Goal: Task Accomplishment & Management: Use online tool/utility

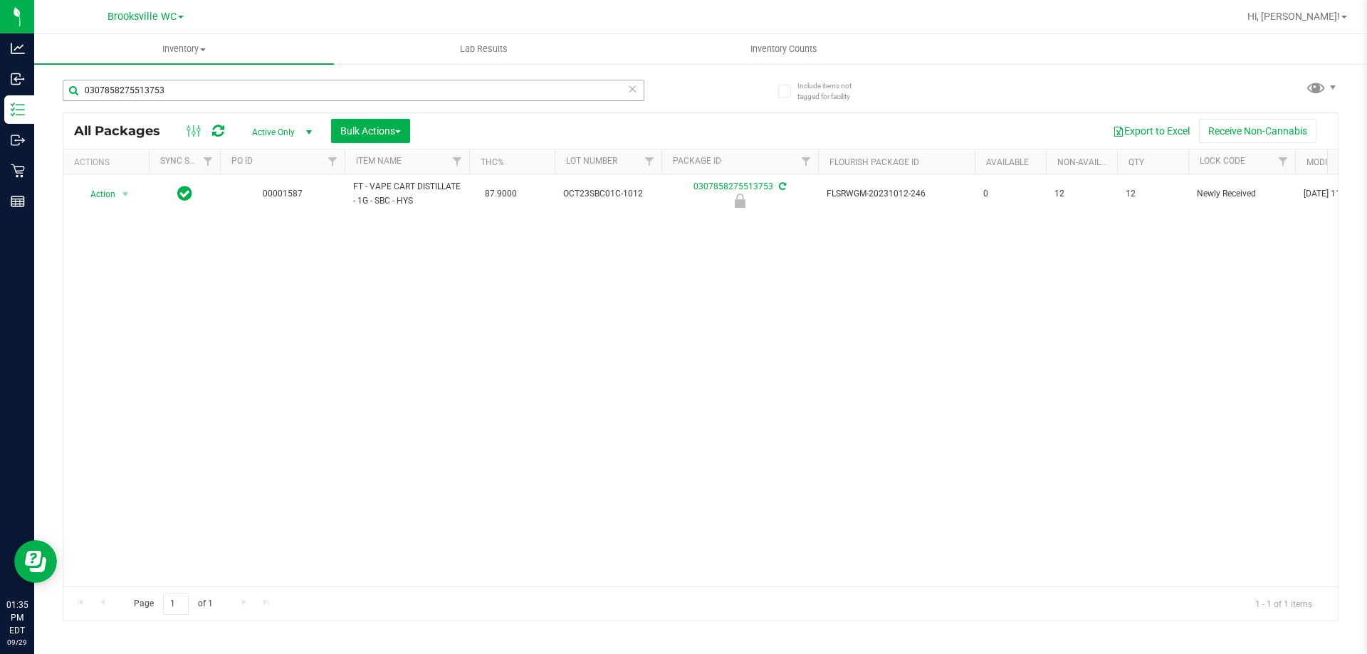
click at [288, 96] on input "0307858275513753" at bounding box center [354, 90] width 582 height 21
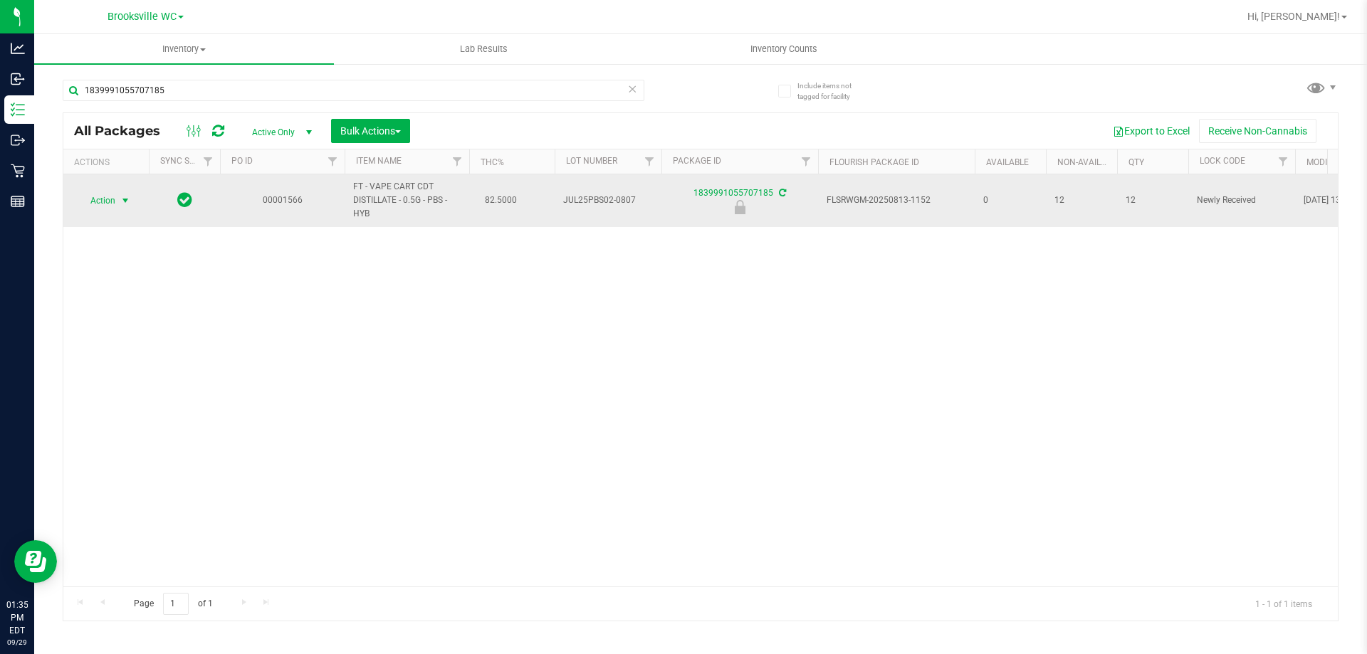
type input "1839991055707185"
click at [113, 207] on span "Action" at bounding box center [97, 201] width 38 height 20
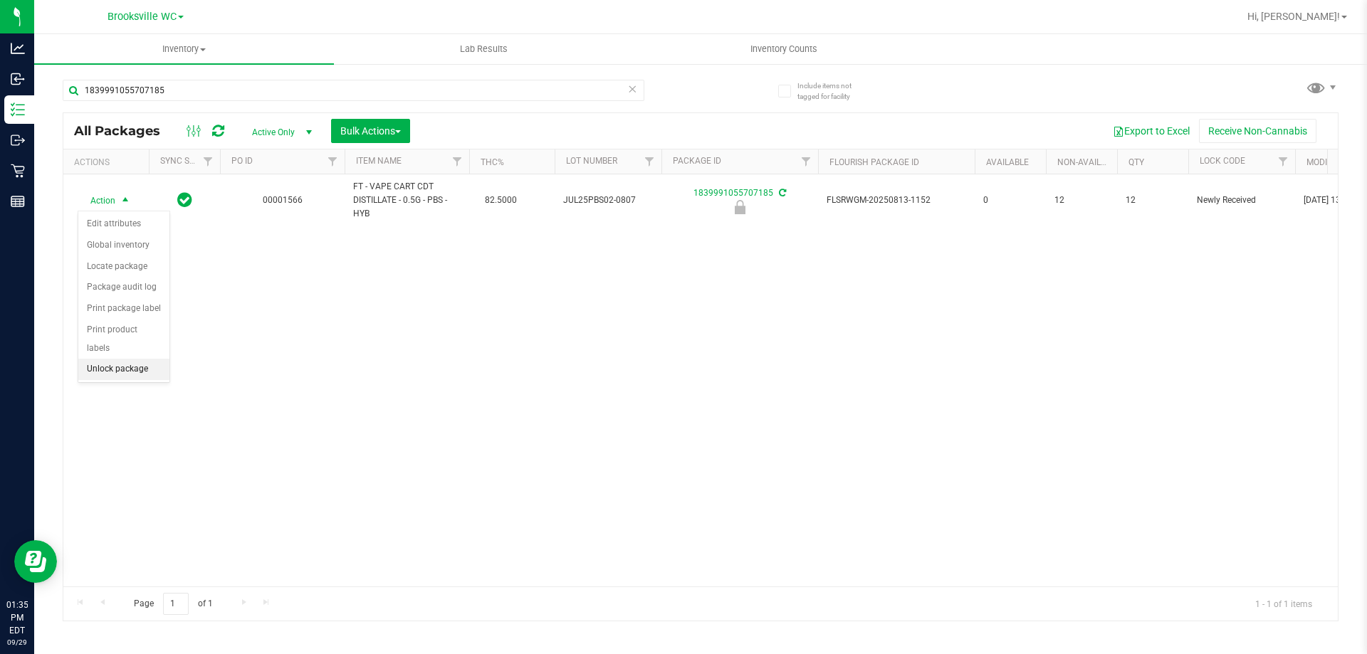
click at [115, 359] on li "Unlock package" at bounding box center [123, 369] width 91 height 21
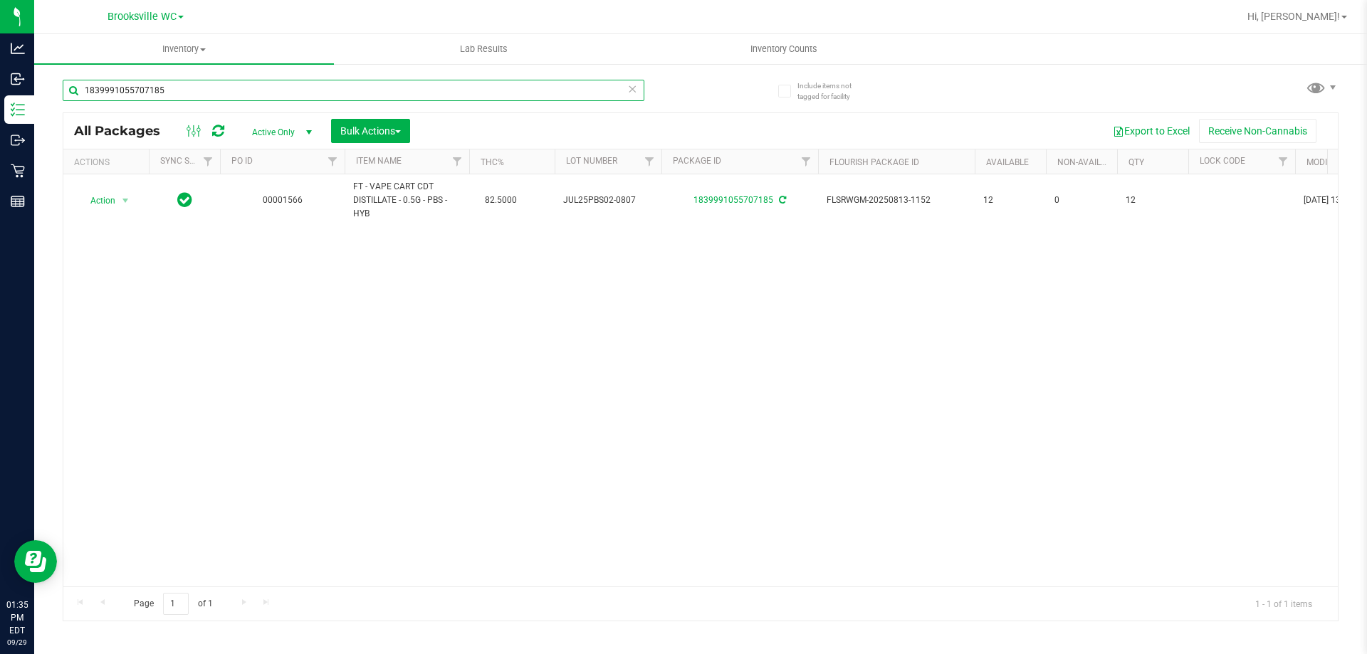
click at [215, 99] on input "1839991055707185" at bounding box center [354, 90] width 582 height 21
click at [216, 98] on input "1839991055707185" at bounding box center [354, 90] width 582 height 21
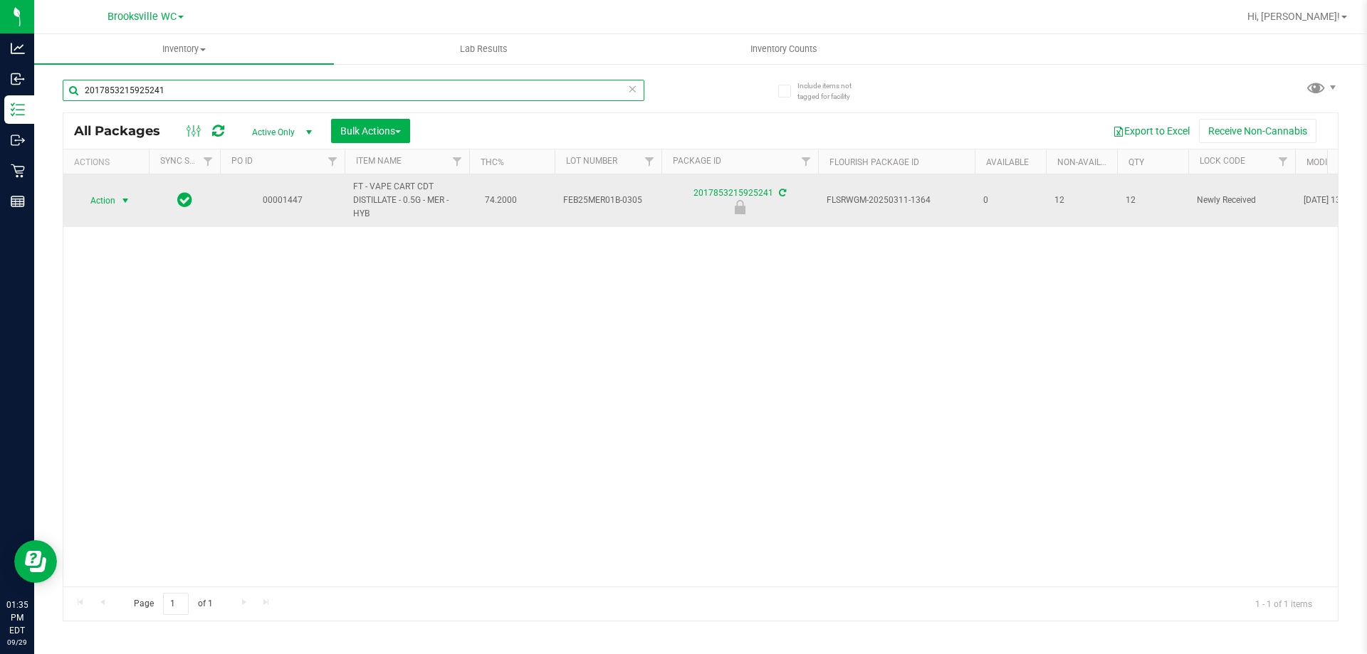
type input "2017853215925241"
click at [118, 204] on span "select" at bounding box center [126, 201] width 18 height 20
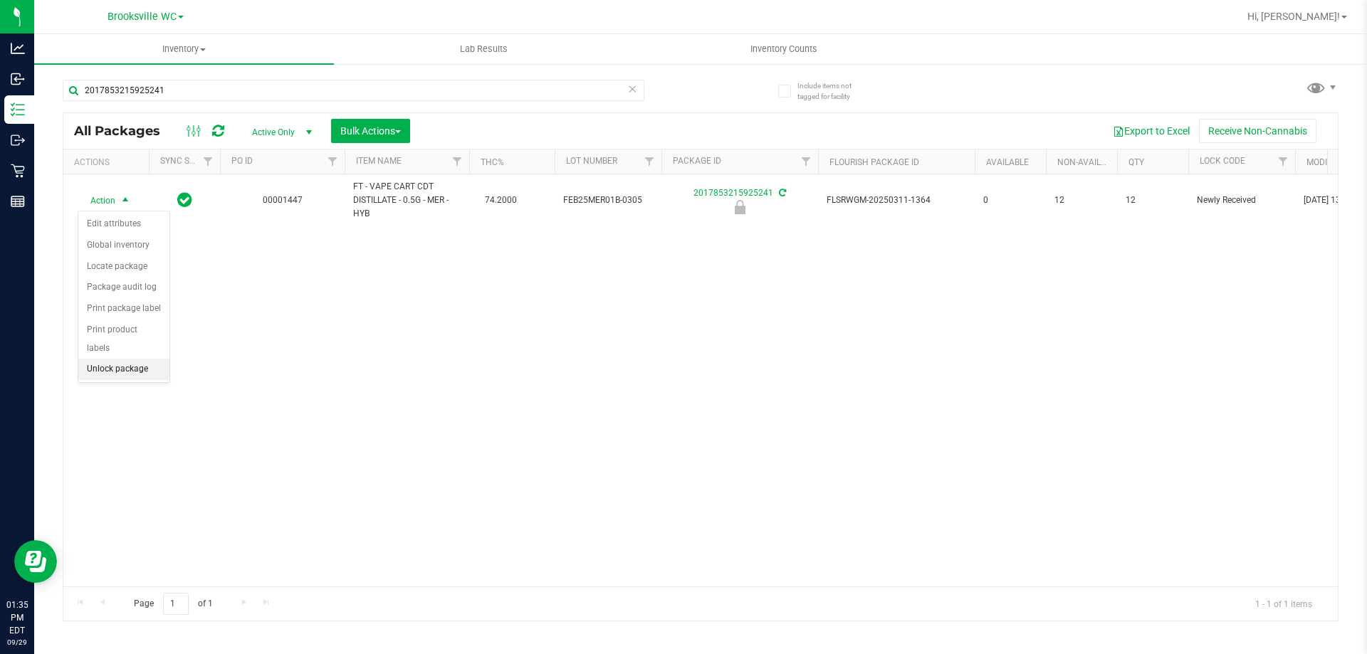
click at [124, 359] on li "Unlock package" at bounding box center [123, 369] width 91 height 21
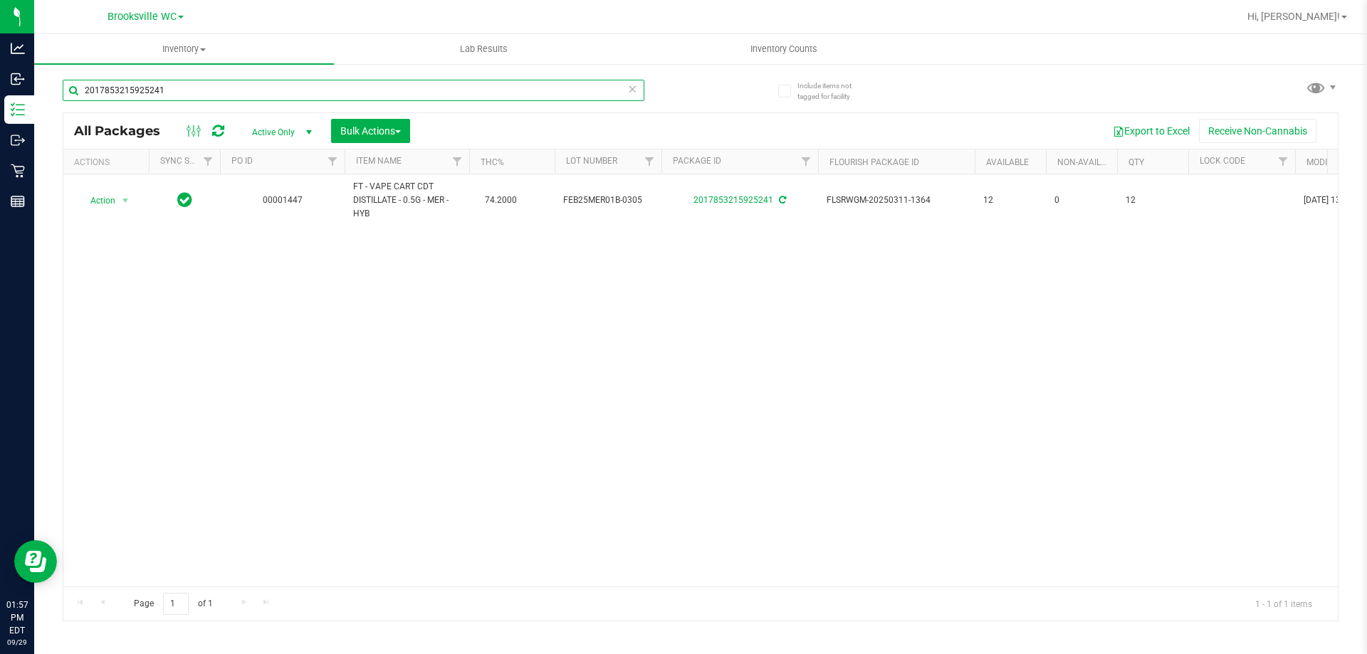
click at [234, 89] on input "2017853215925241" at bounding box center [354, 90] width 582 height 21
click at [233, 89] on input "2017853215925241" at bounding box center [354, 90] width 582 height 21
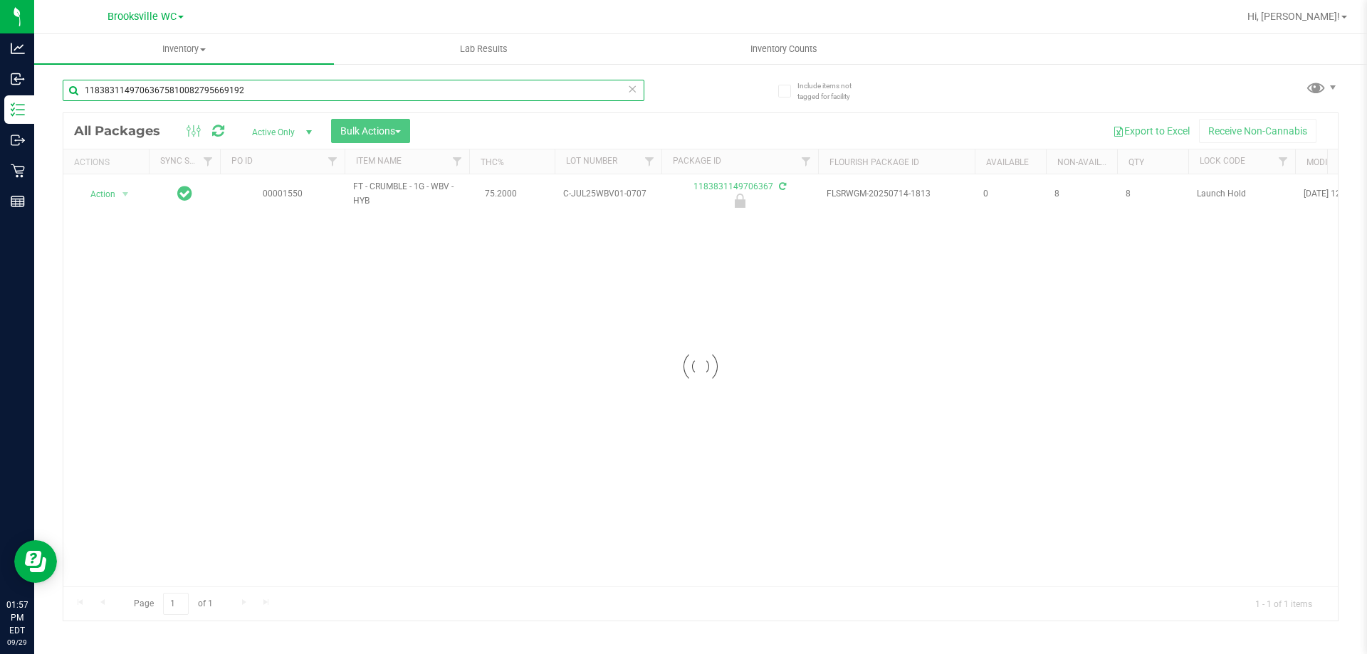
click at [268, 80] on input "11838311497063675810082795669192" at bounding box center [354, 90] width 582 height 21
type input "1183831149706367"
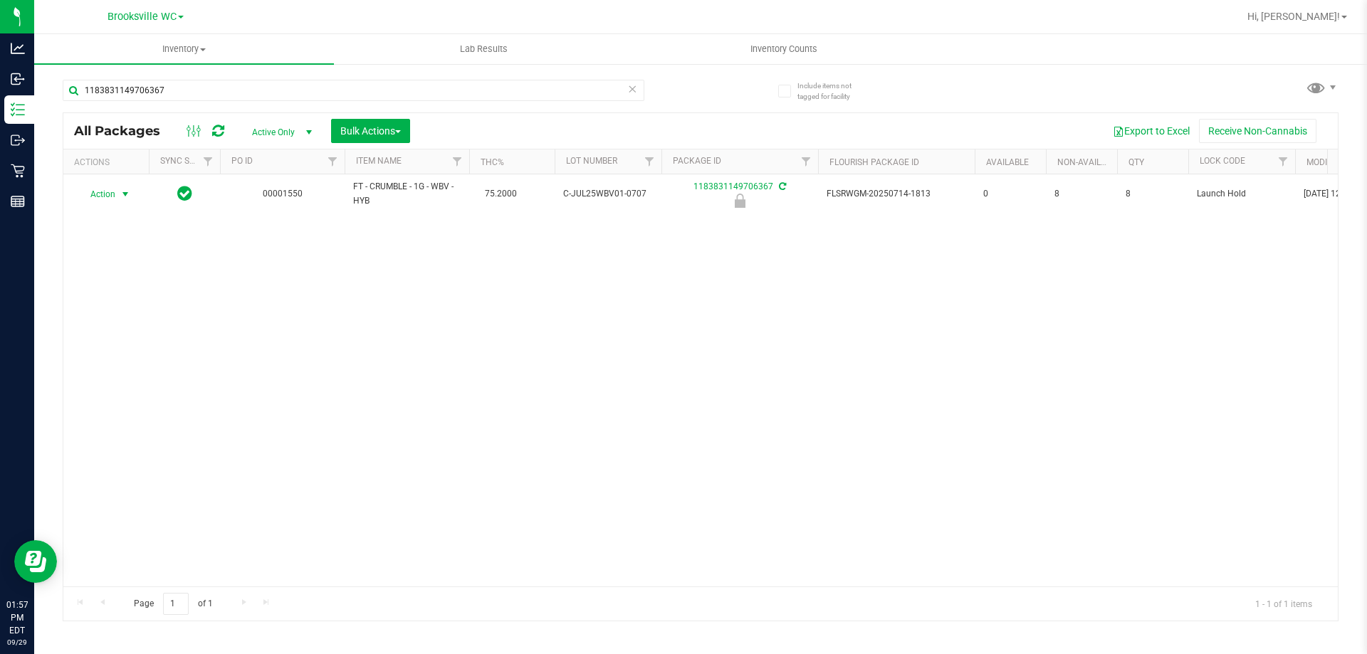
click at [111, 199] on span "Action" at bounding box center [97, 194] width 38 height 20
click at [111, 352] on li "Unlock package" at bounding box center [123, 362] width 91 height 21
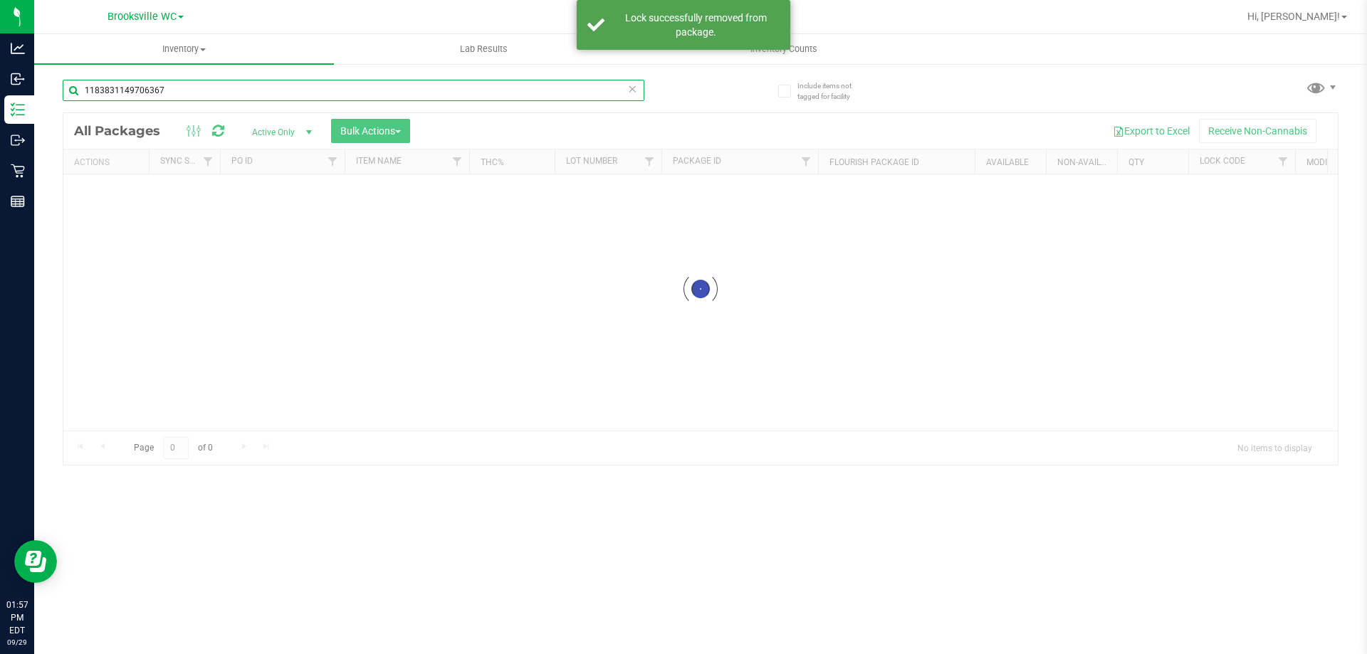
click at [202, 95] on input "1183831149706367" at bounding box center [354, 90] width 582 height 21
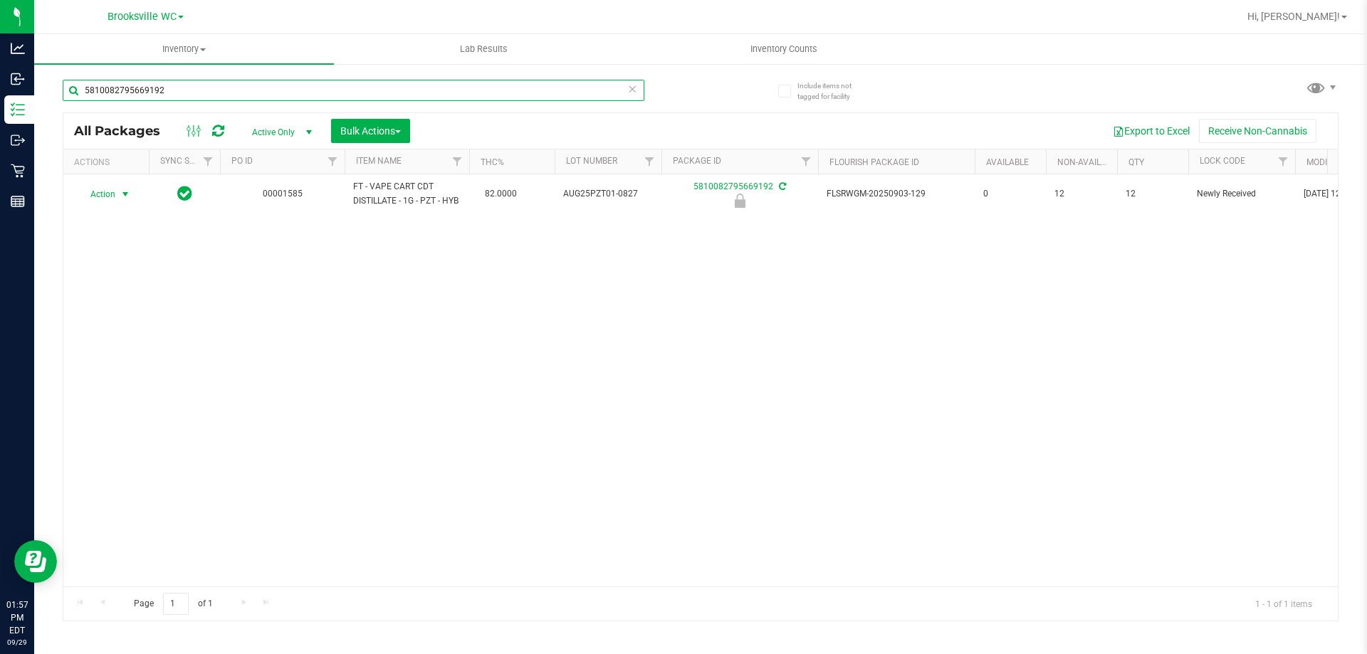
type input "5810082795669192"
click at [118, 192] on span "select" at bounding box center [126, 194] width 18 height 20
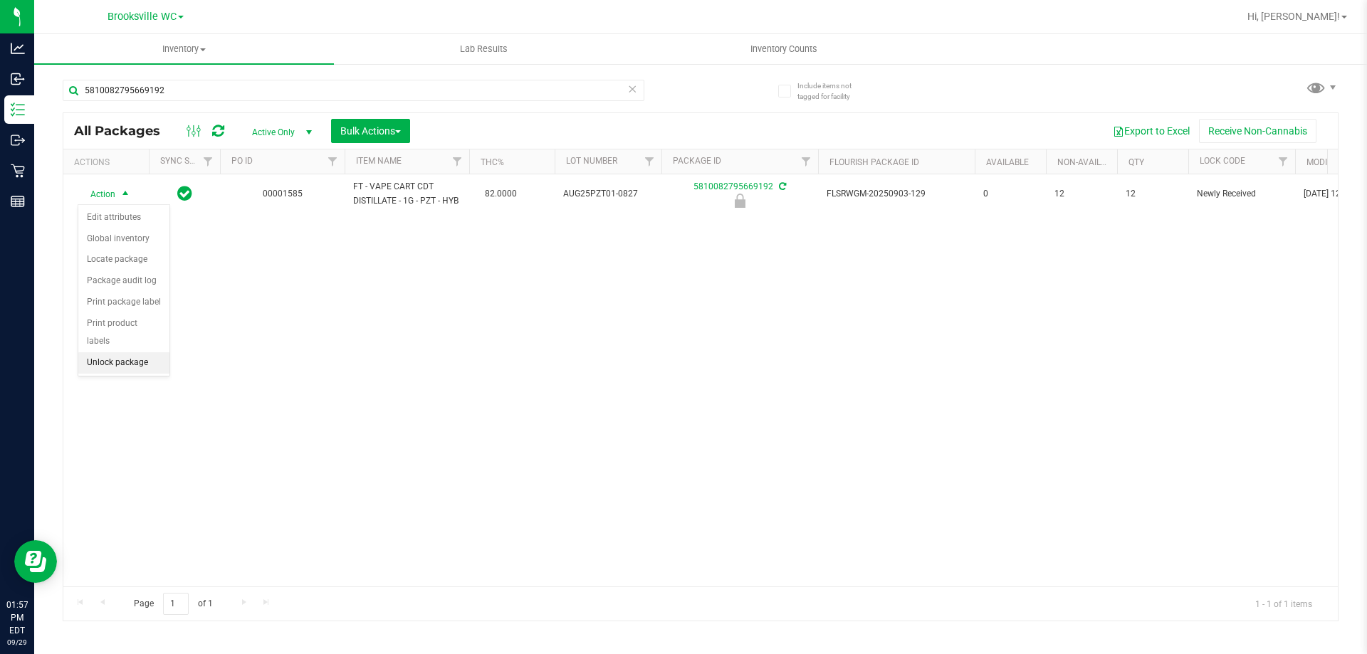
click at [141, 352] on li "Unlock package" at bounding box center [123, 362] width 91 height 21
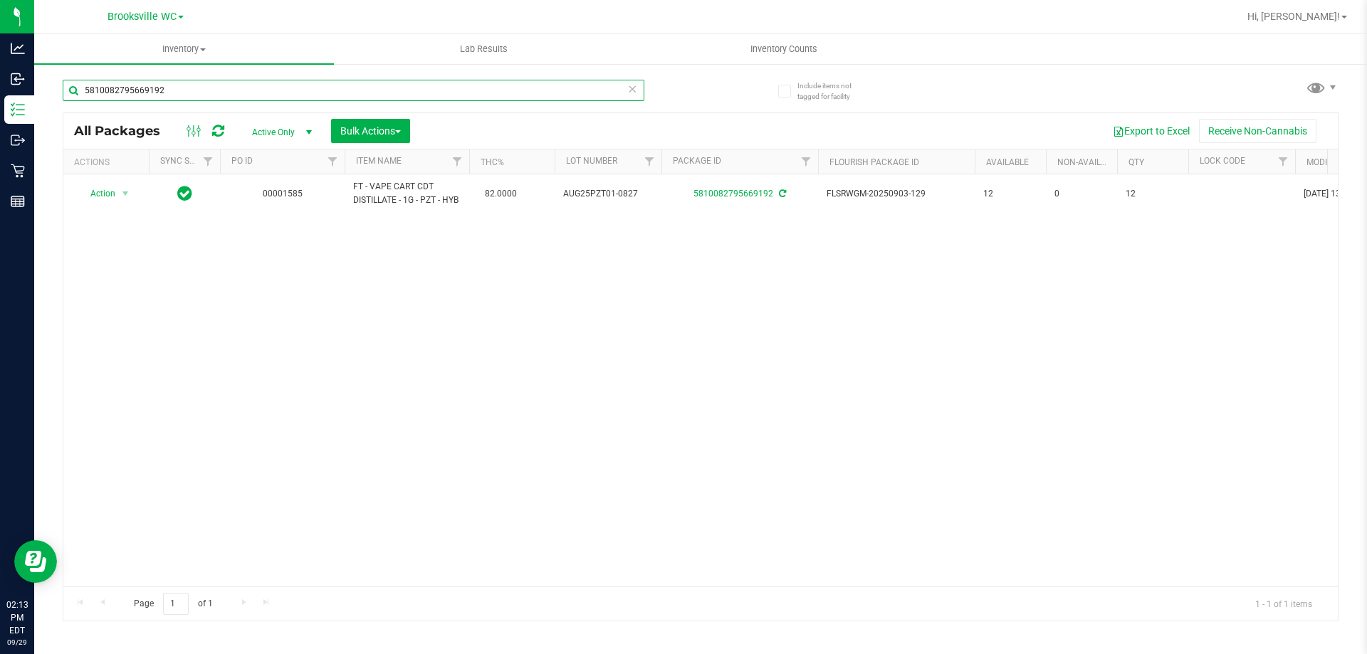
click at [217, 93] on input "5810082795669192" at bounding box center [354, 90] width 582 height 21
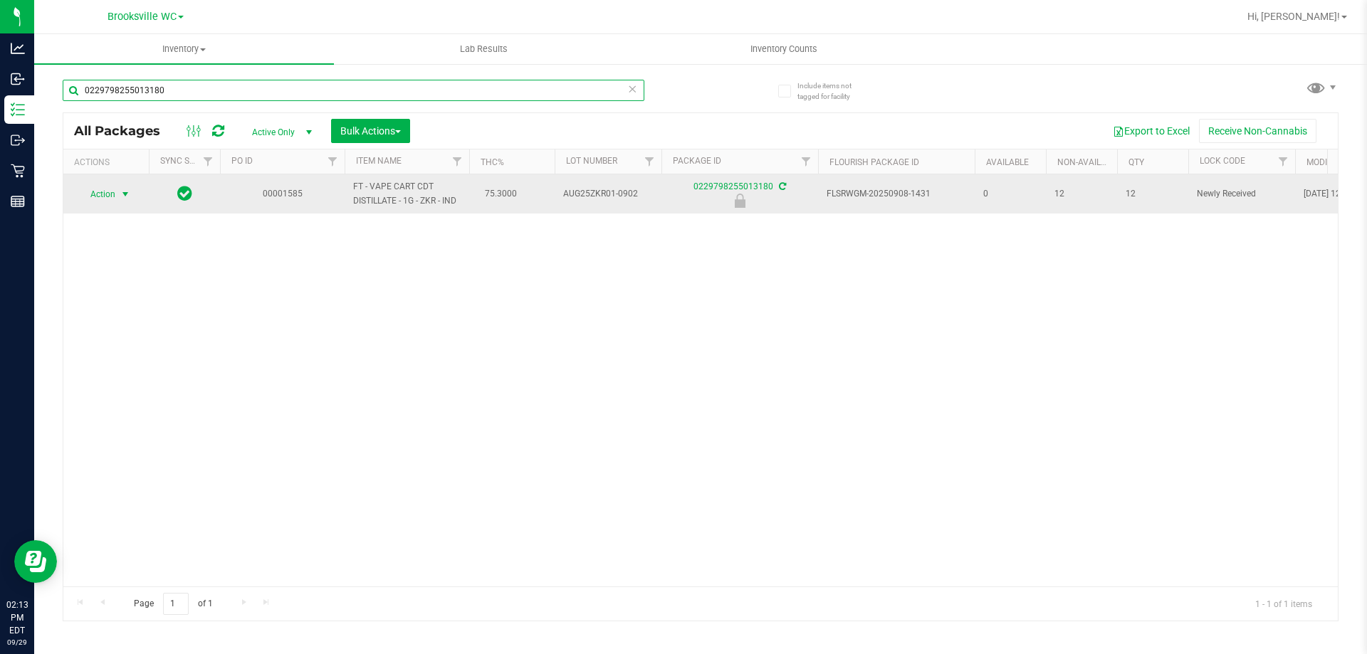
type input "0229798255013180"
click at [107, 194] on span "Action" at bounding box center [97, 194] width 38 height 20
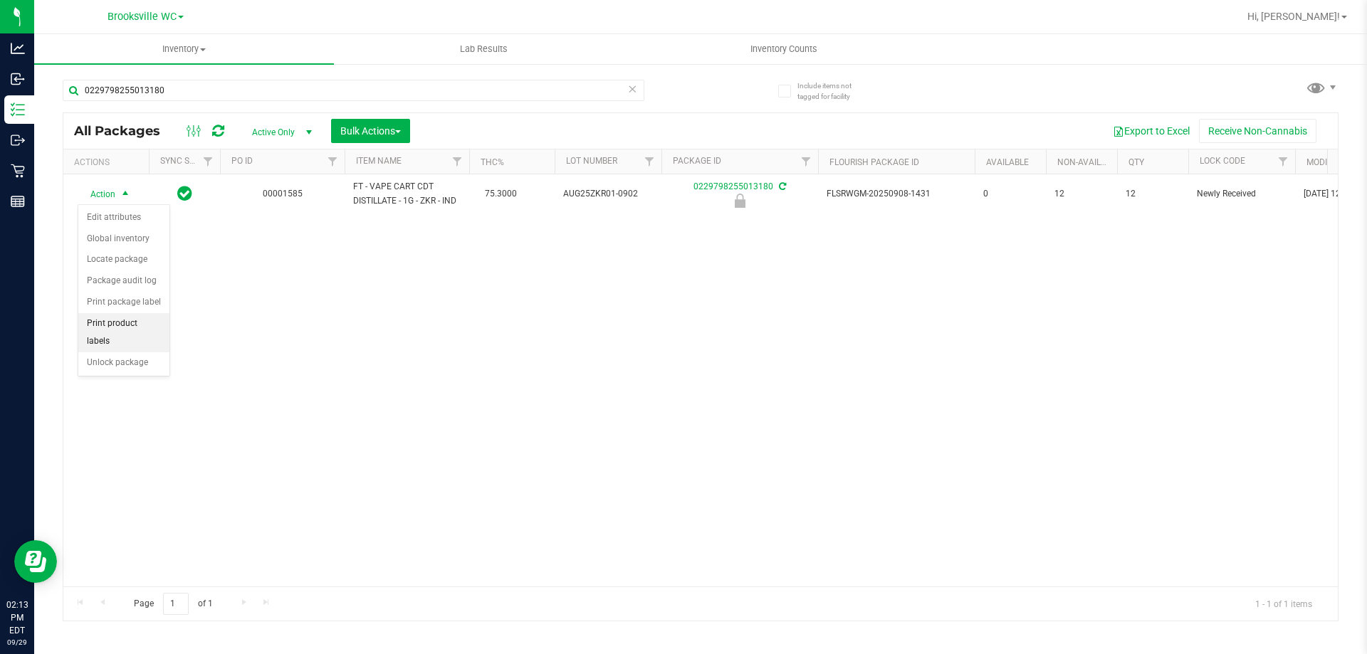
click at [132, 333] on li "Print product labels" at bounding box center [123, 332] width 91 height 39
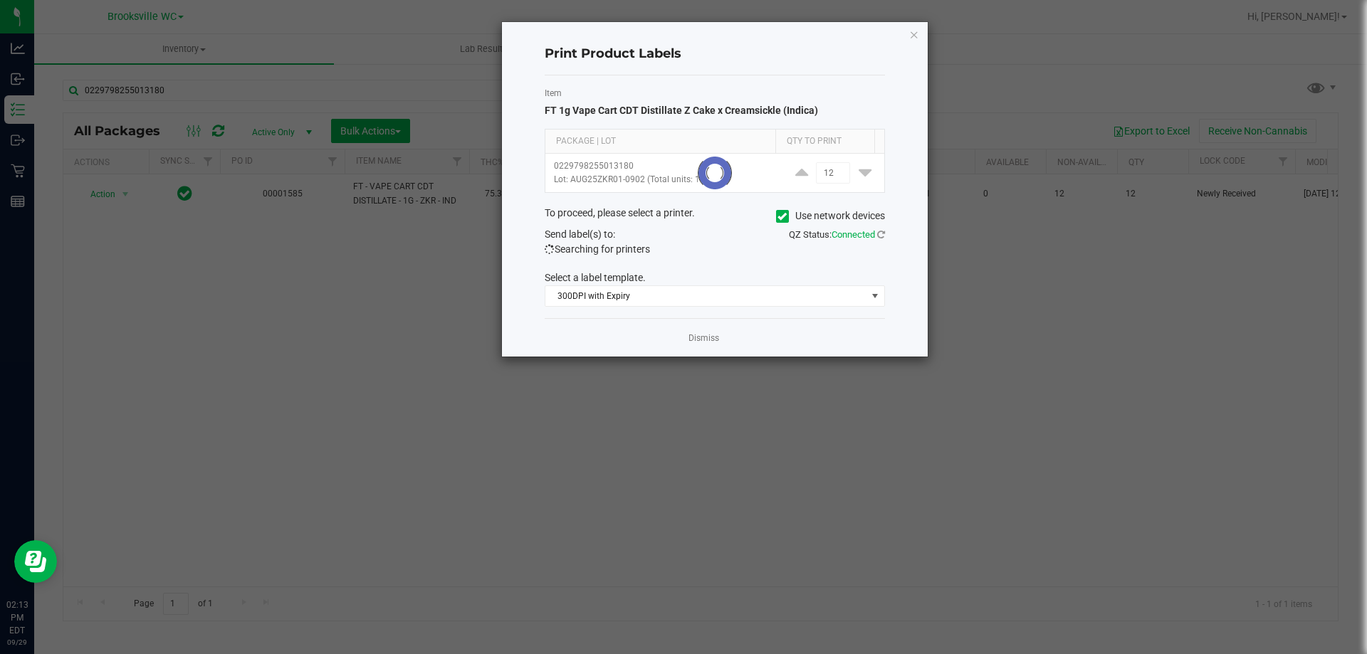
click at [694, 345] on div "Dismiss" at bounding box center [715, 337] width 340 height 38
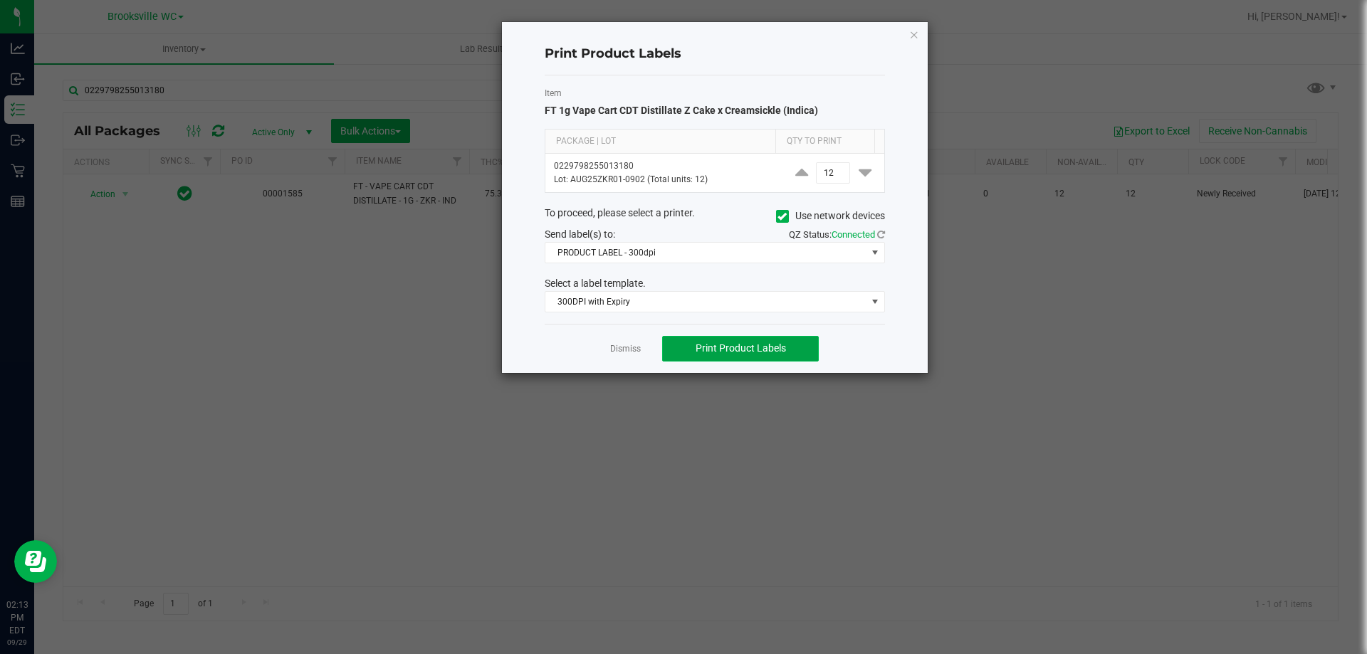
click at [726, 345] on span "Print Product Labels" at bounding box center [741, 348] width 90 height 11
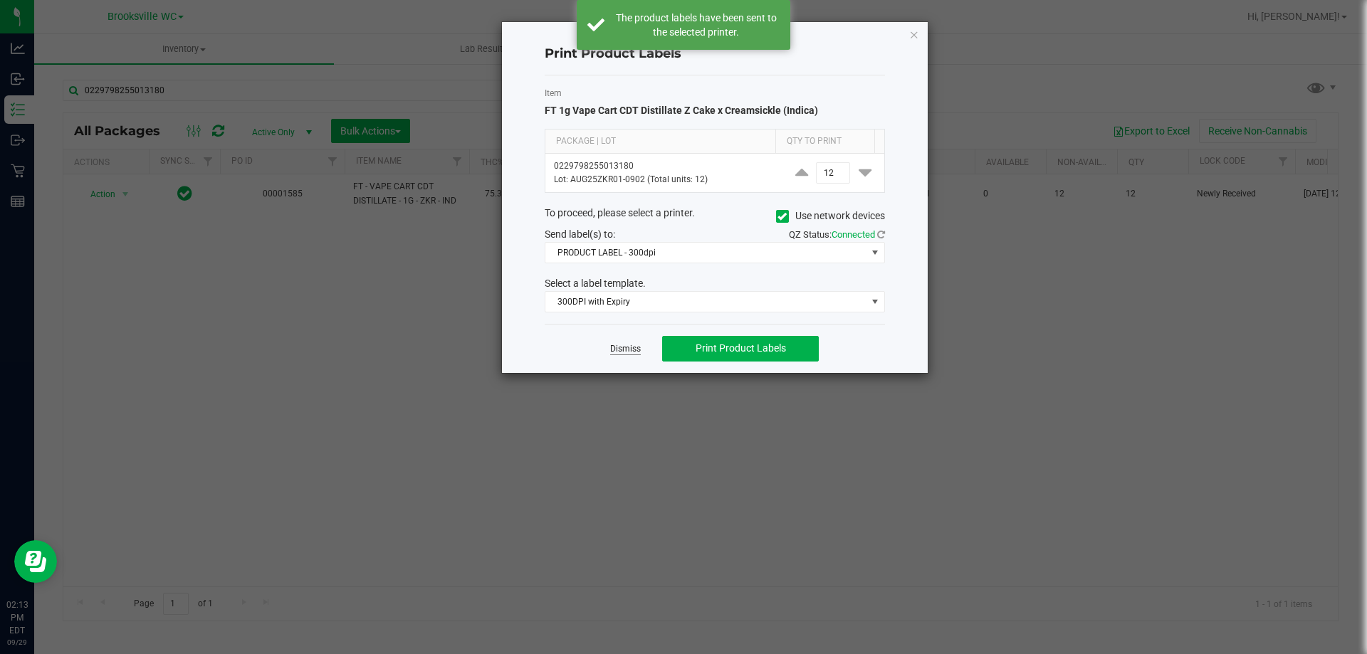
click at [627, 343] on link "Dismiss" at bounding box center [625, 349] width 31 height 12
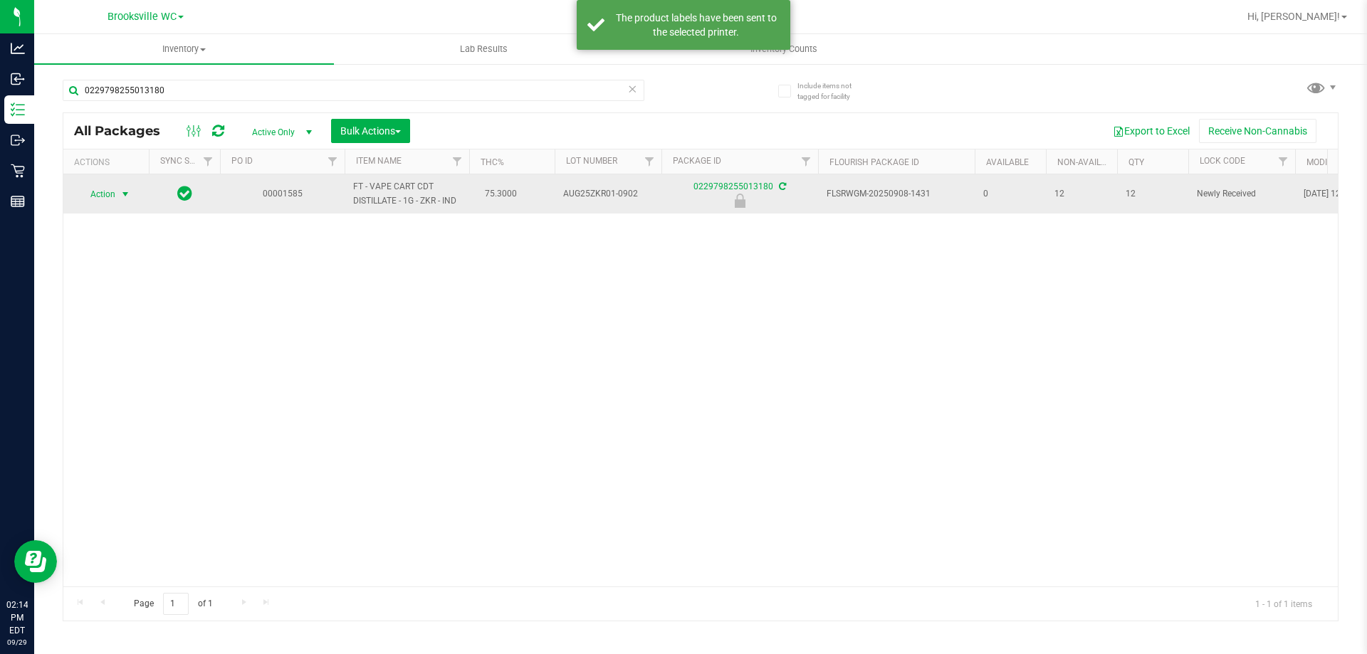
click at [105, 199] on span "Action" at bounding box center [97, 194] width 38 height 20
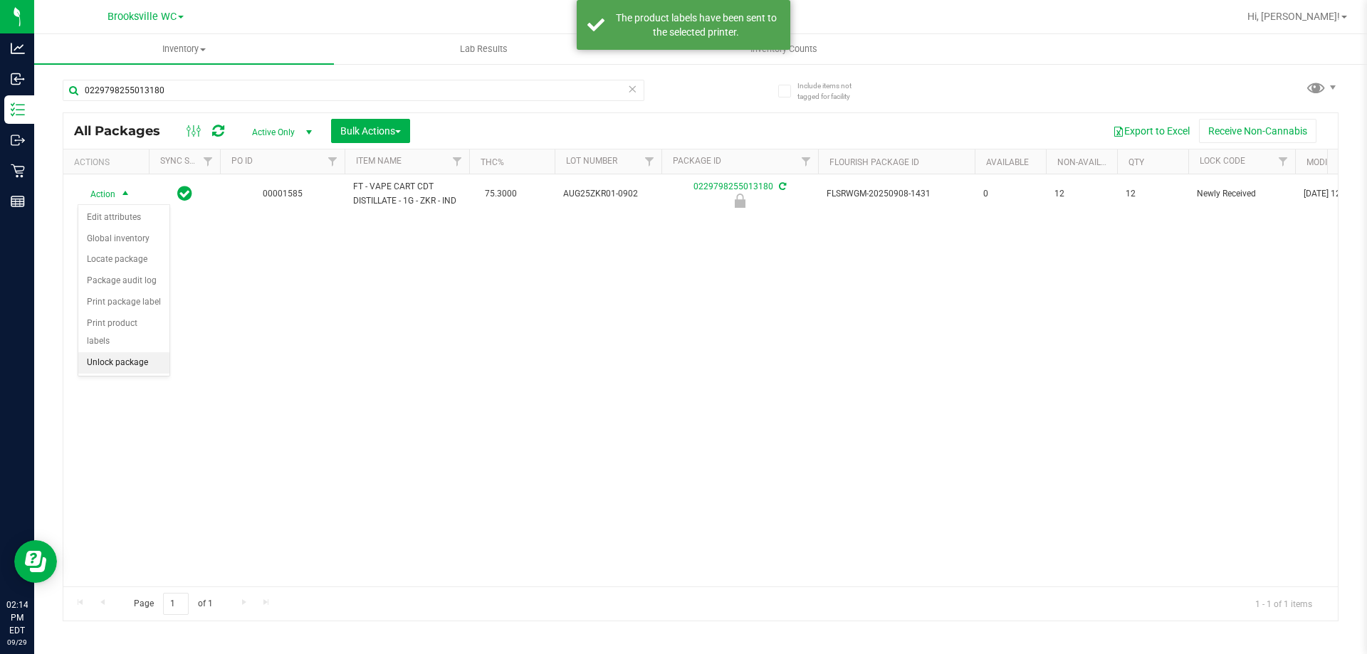
click at [121, 352] on li "Unlock package" at bounding box center [123, 362] width 91 height 21
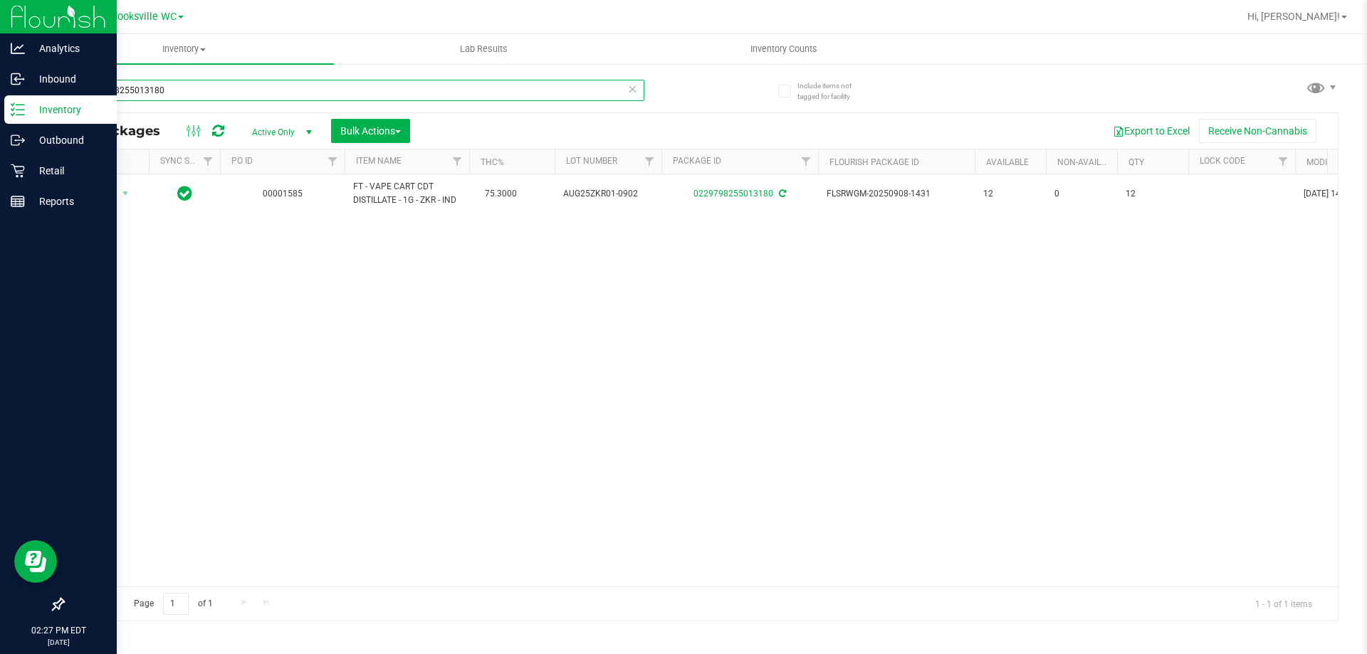
drag, startPoint x: 185, startPoint y: 94, endPoint x: 0, endPoint y: 119, distance: 186.8
click at [0, 119] on div "Analytics Inbound Inventory Outbound Retail Reports 02:27 PM EDT [DATE] 09/29 B…" at bounding box center [683, 327] width 1367 height 654
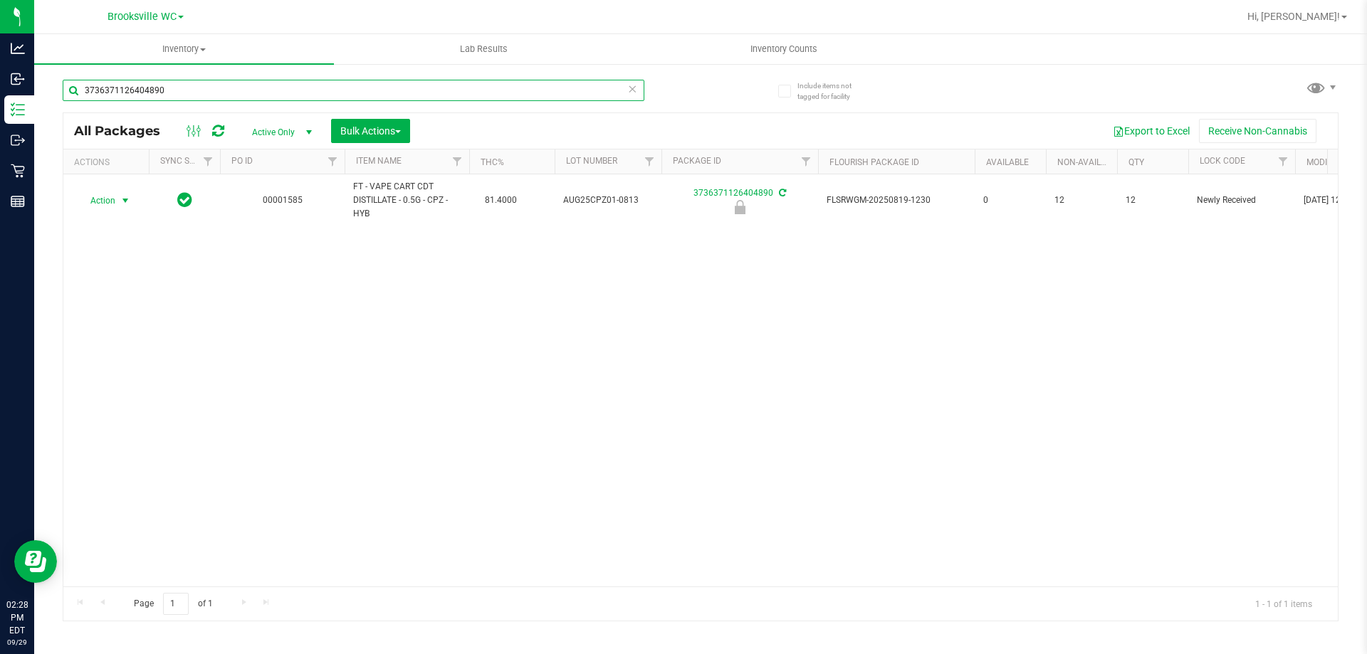
type input "3736371126404890"
click at [102, 202] on span "Action" at bounding box center [97, 201] width 38 height 20
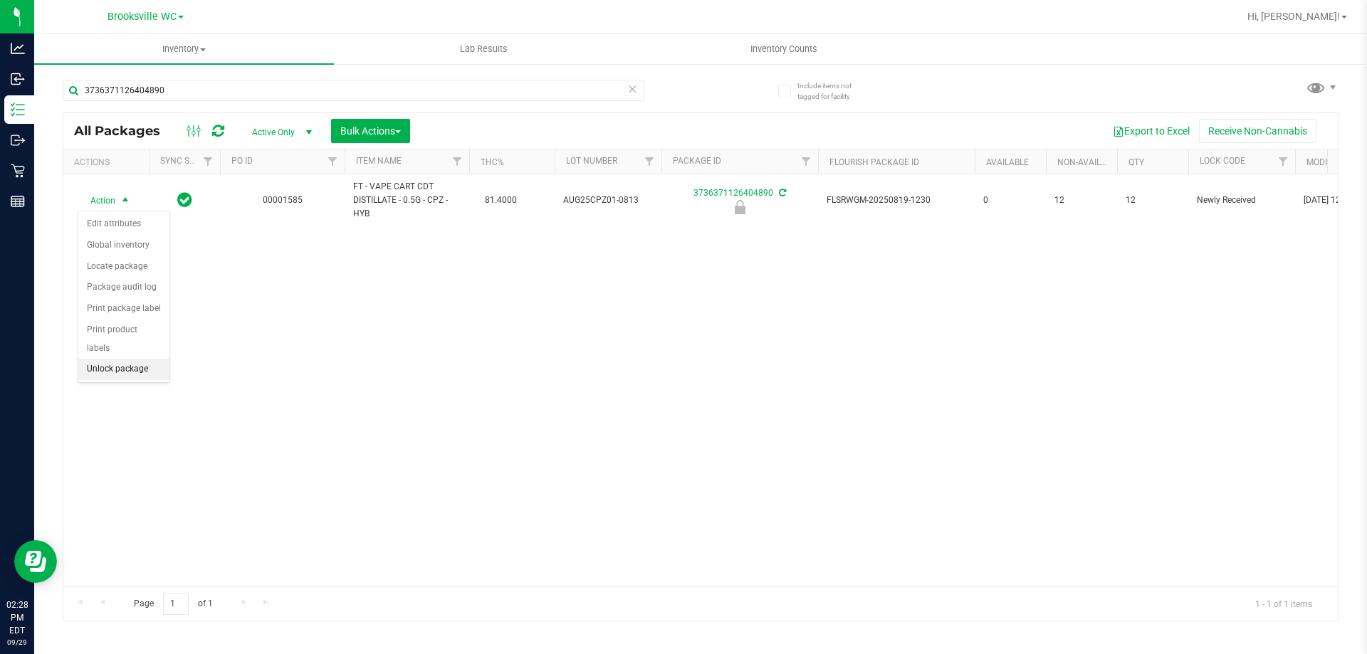
click at [112, 359] on li "Unlock package" at bounding box center [123, 369] width 91 height 21
